Goal: Information Seeking & Learning: Find specific page/section

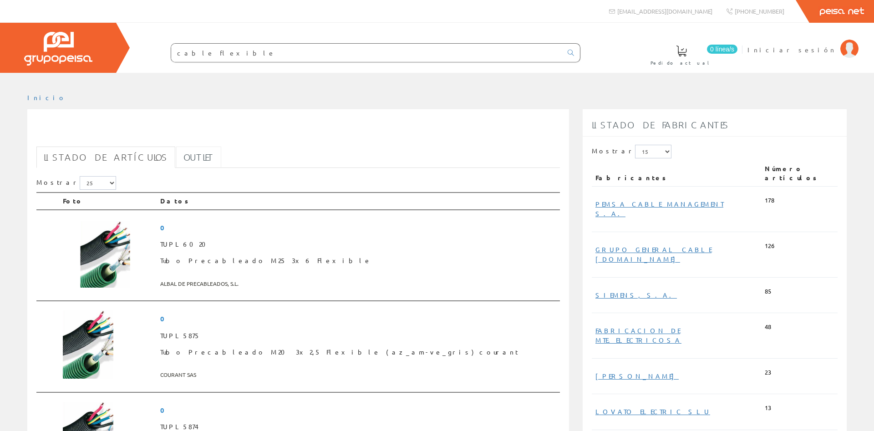
click at [176, 156] on link "Outlet" at bounding box center [198, 157] width 45 height 21
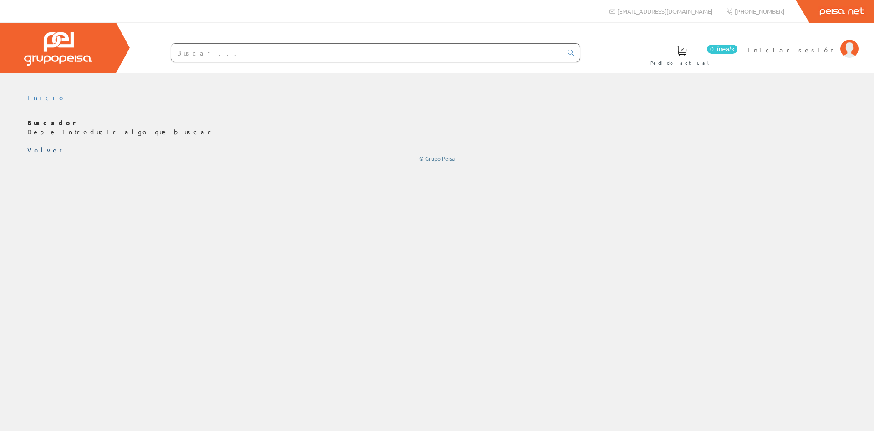
click at [35, 150] on link "Volver" at bounding box center [46, 150] width 38 height 8
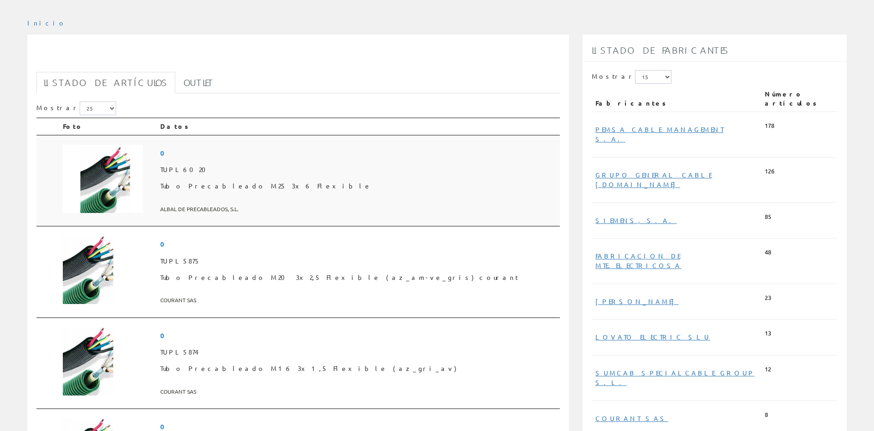
scroll to position [139, 0]
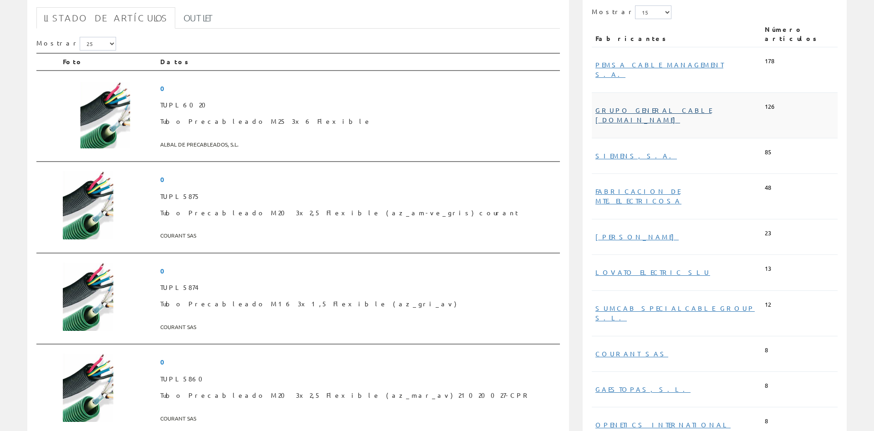
click at [626, 106] on link "GRUPO GENERAL CABLE SISTEM.SL" at bounding box center [653, 115] width 116 height 18
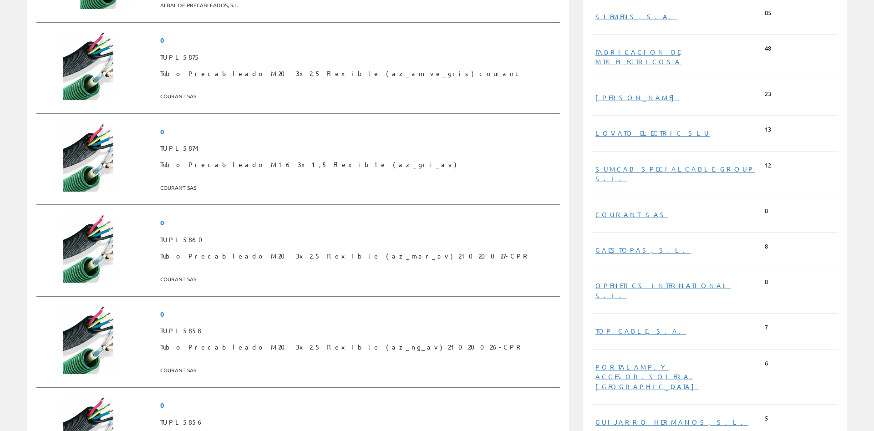
scroll to position [304, 0]
